Goal: Information Seeking & Learning: Learn about a topic

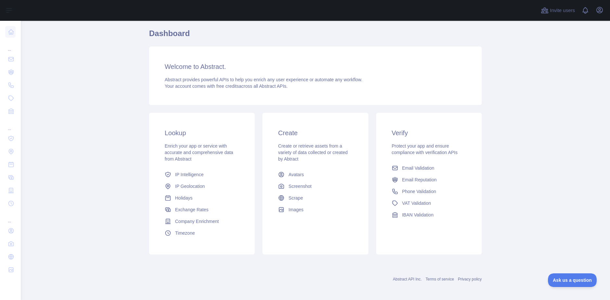
scroll to position [24, 0]
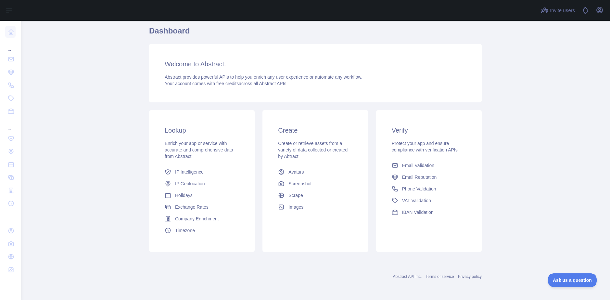
click at [197, 165] on div "Lookup Enrich your app or service with accurate and comprehensive data from Abs…" at bounding box center [202, 181] width 106 height 142
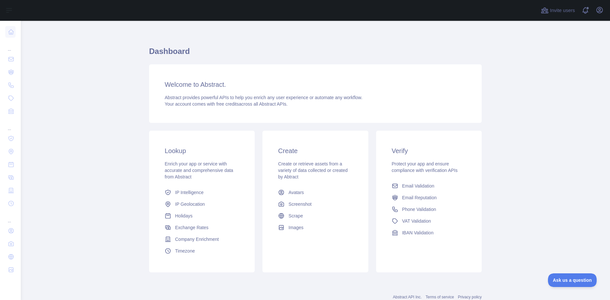
scroll to position [0, 0]
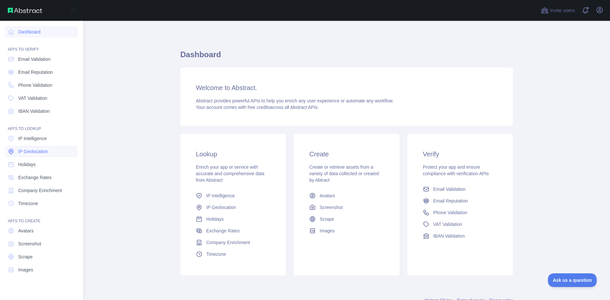
click at [40, 149] on span "IP Geolocation" at bounding box center [33, 151] width 30 height 6
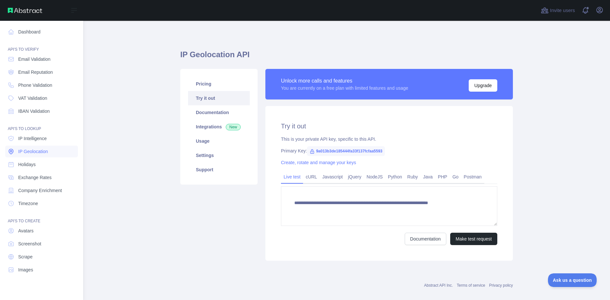
type textarea "**********"
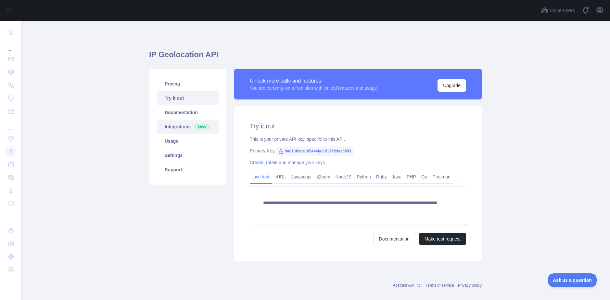
click at [200, 130] on span "New" at bounding box center [202, 127] width 15 height 6
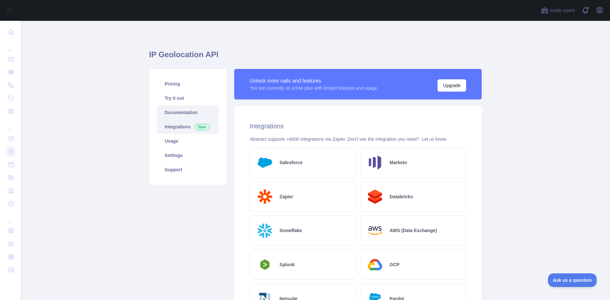
click at [200, 109] on link "Documentation" at bounding box center [188, 112] width 62 height 14
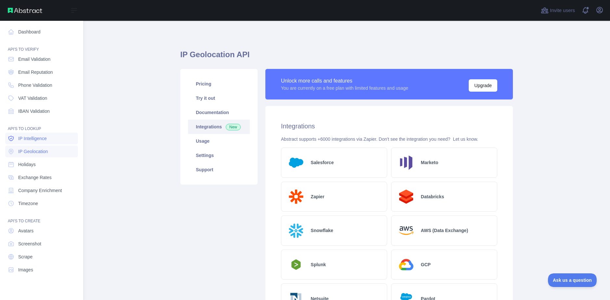
click at [22, 141] on span "IP Intelligence" at bounding box center [32, 138] width 29 height 6
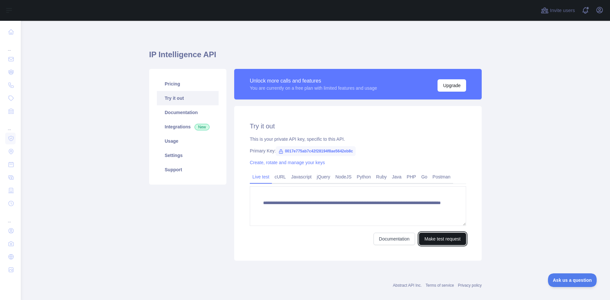
click at [462, 242] on button "Make test request" at bounding box center [442, 239] width 47 height 12
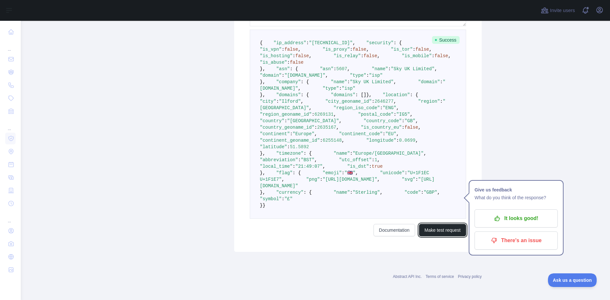
scroll to position [227, 0]
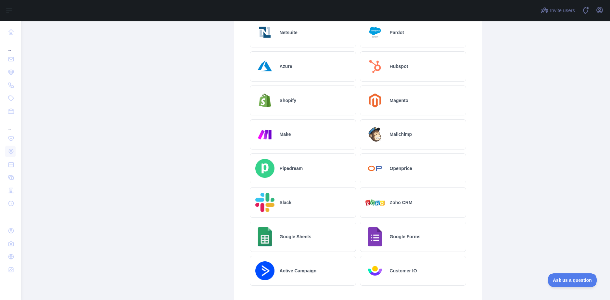
scroll to position [292, 0]
